Goal: Task Accomplishment & Management: Use online tool/utility

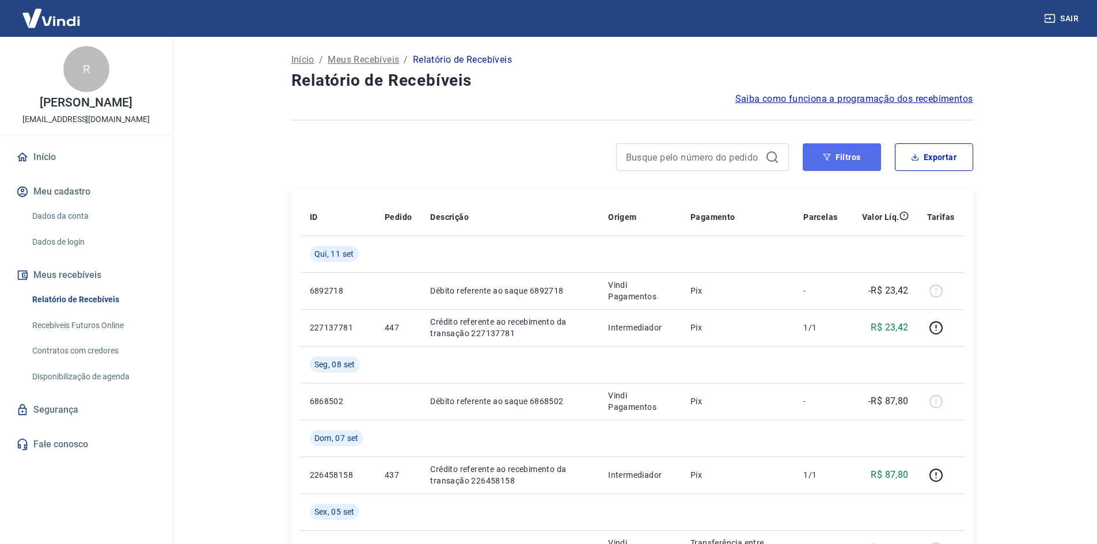
click at [845, 170] on button "Filtros" at bounding box center [842, 157] width 78 height 28
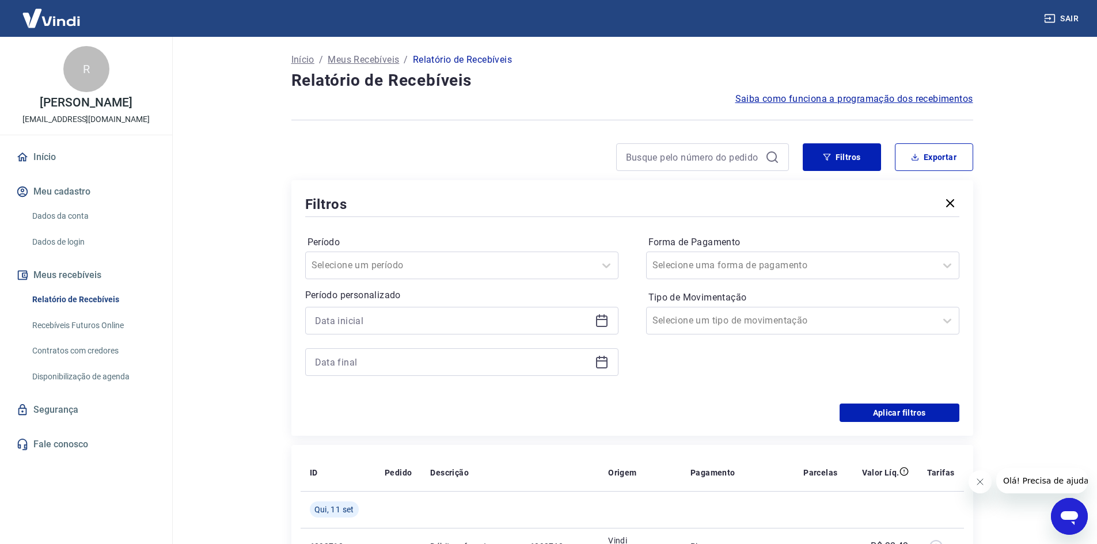
click at [602, 317] on icon at bounding box center [602, 322] width 12 height 12
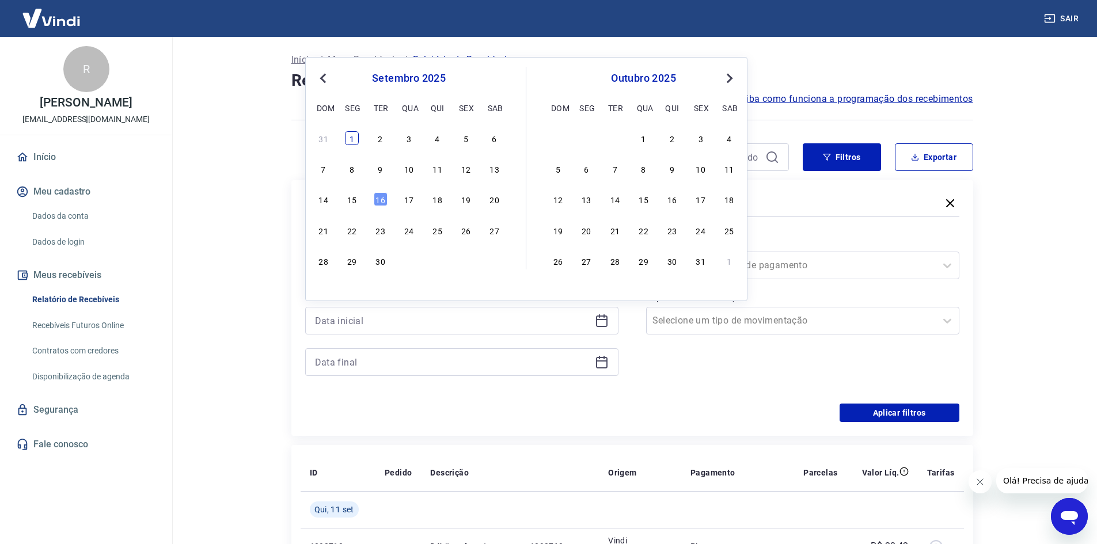
click at [351, 139] on div "1" at bounding box center [352, 138] width 14 height 14
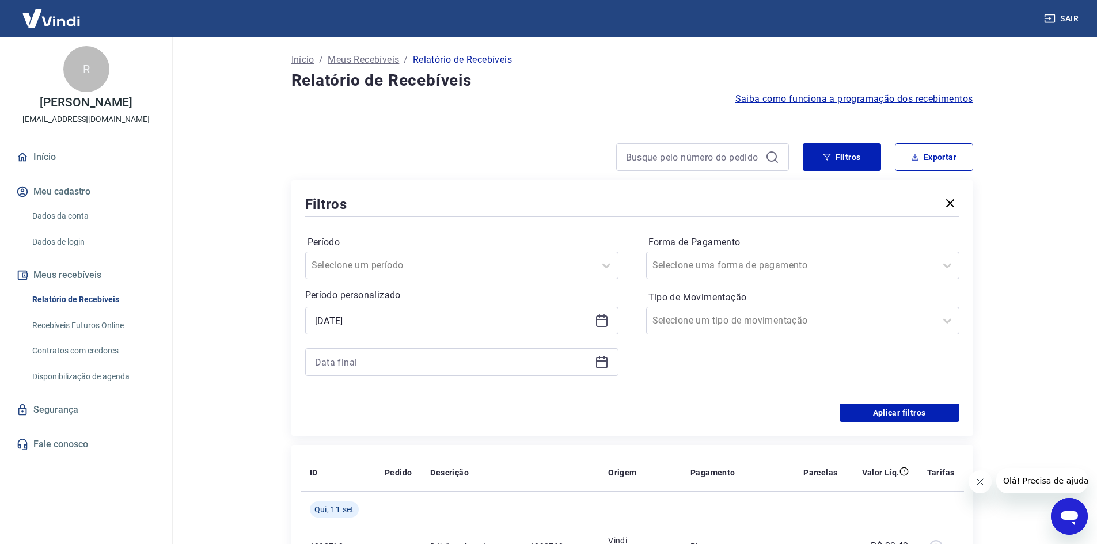
type input "[DATE]"
click at [606, 363] on icon at bounding box center [602, 362] width 14 height 14
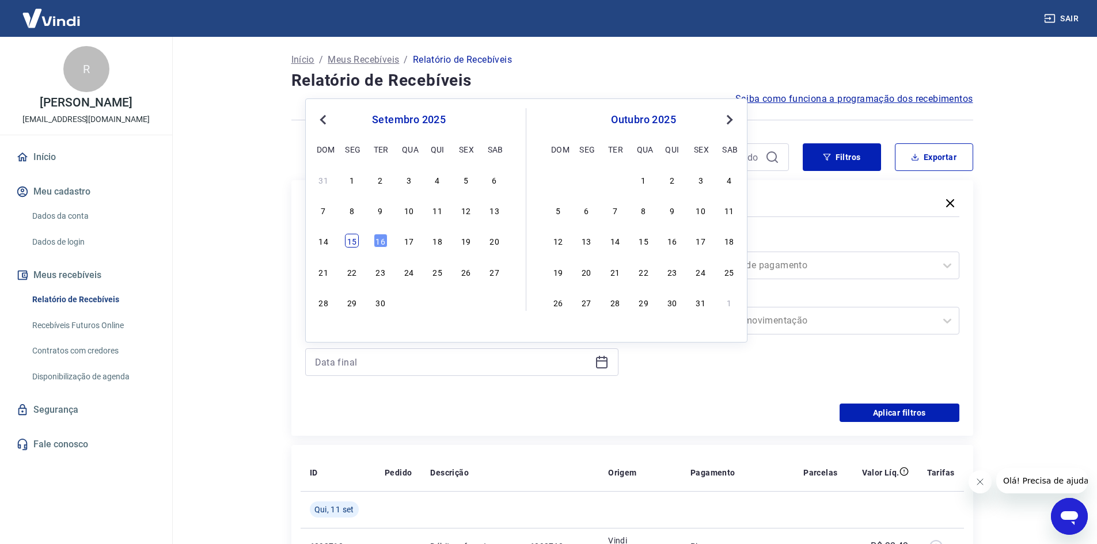
click at [351, 239] on div "15" at bounding box center [352, 241] width 14 height 14
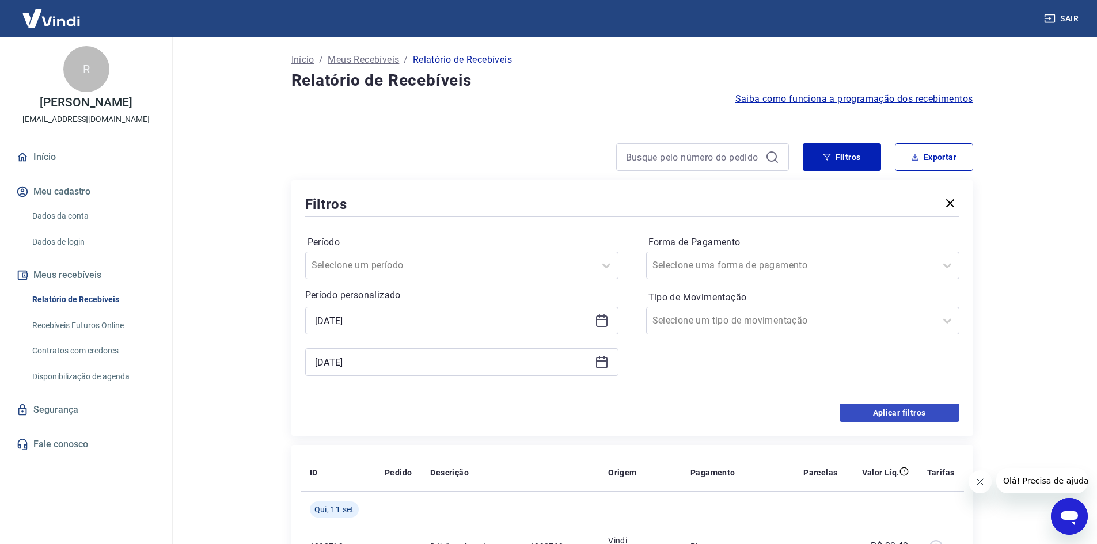
type input "[DATE]"
click at [871, 415] on button "Aplicar filtros" at bounding box center [899, 413] width 120 height 18
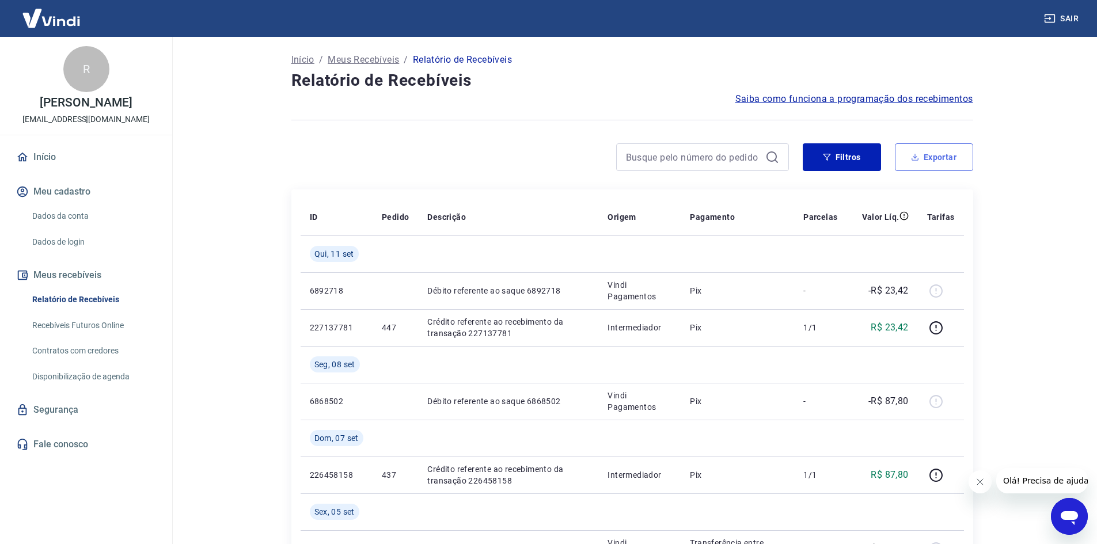
click at [928, 152] on button "Exportar" at bounding box center [934, 157] width 78 height 28
type input "[DATE]"
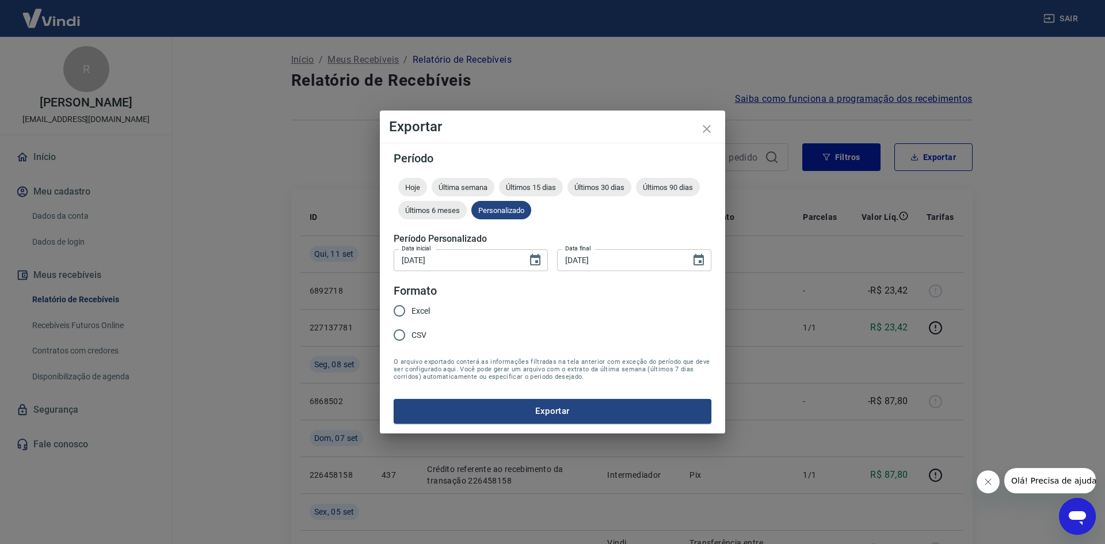
click at [416, 303] on label "Excel" at bounding box center [408, 311] width 43 height 24
click at [412, 303] on input "Excel" at bounding box center [399, 311] width 24 height 24
radio input "true"
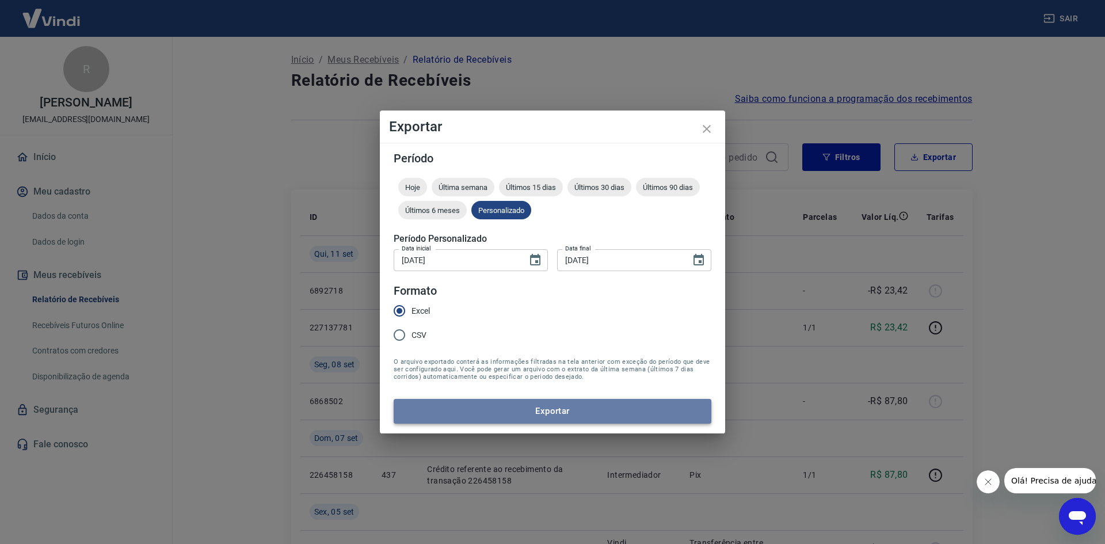
click at [435, 416] on button "Exportar" at bounding box center [553, 411] width 318 height 24
